Goal: Connect with others: Connect with others

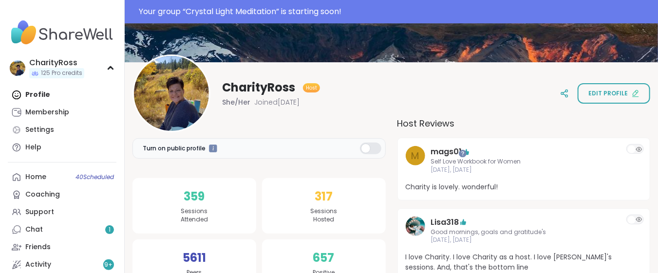
scroll to position [65, 0]
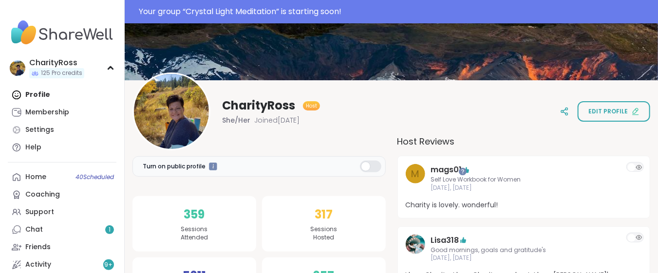
click at [375, 14] on div "Your group “ Crystal Light Meditation ” is starting soon!" at bounding box center [396, 12] width 514 height 12
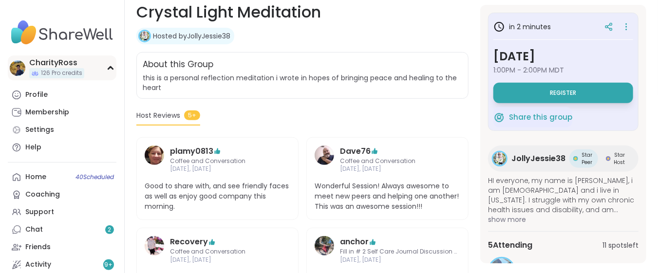
click at [79, 67] on div "CharityRoss" at bounding box center [56, 63] width 55 height 11
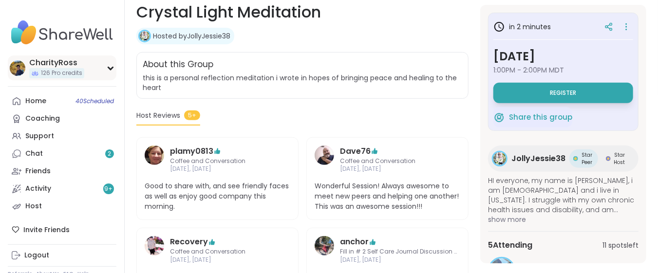
click at [59, 69] on span "126 Pro credits" at bounding box center [61, 73] width 41 height 8
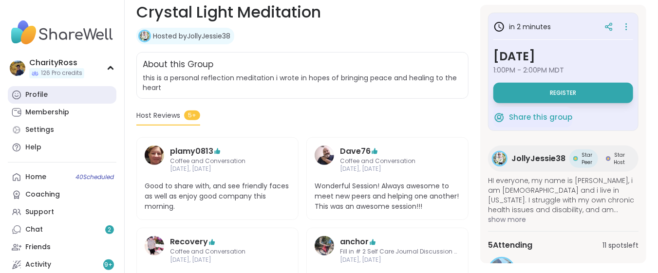
click at [49, 95] on link "Profile" at bounding box center [62, 95] width 109 height 18
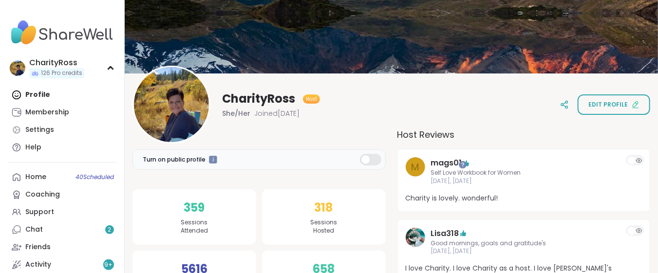
scroll to position [130, 0]
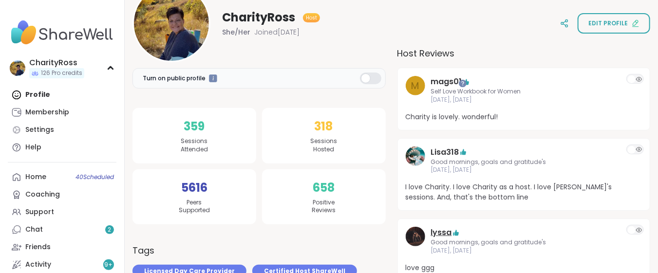
click at [434, 236] on link "lyssa" at bounding box center [441, 233] width 21 height 12
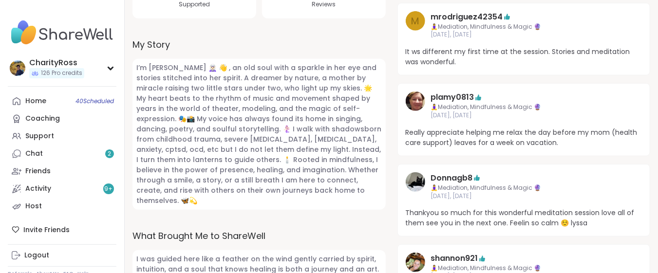
scroll to position [325, 0]
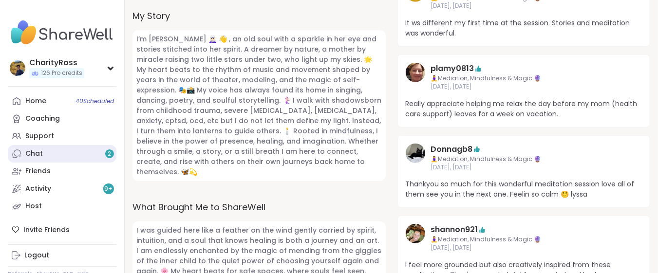
click at [64, 155] on link "Chat 2" at bounding box center [62, 154] width 109 height 18
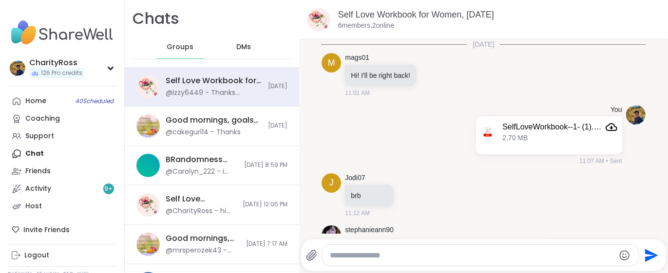
scroll to position [431, 0]
